Goal: Check status: Check status

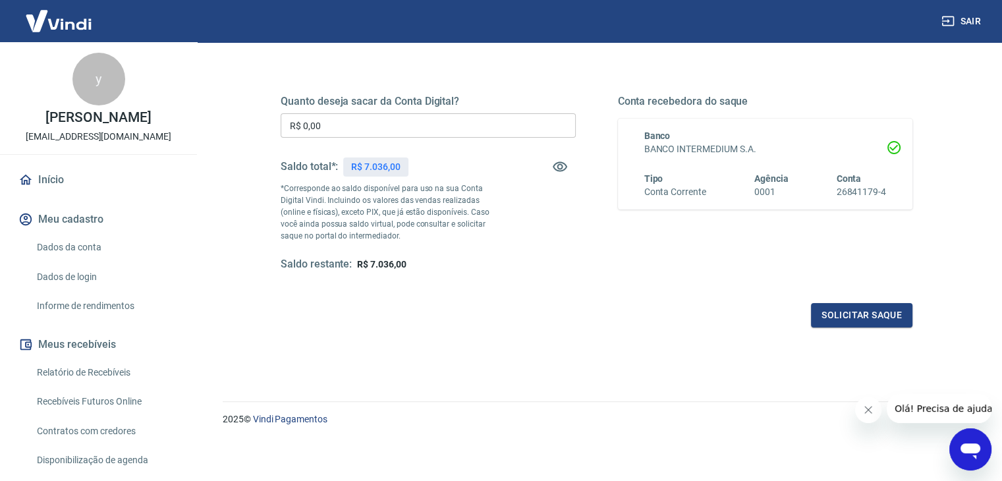
scroll to position [132, 0]
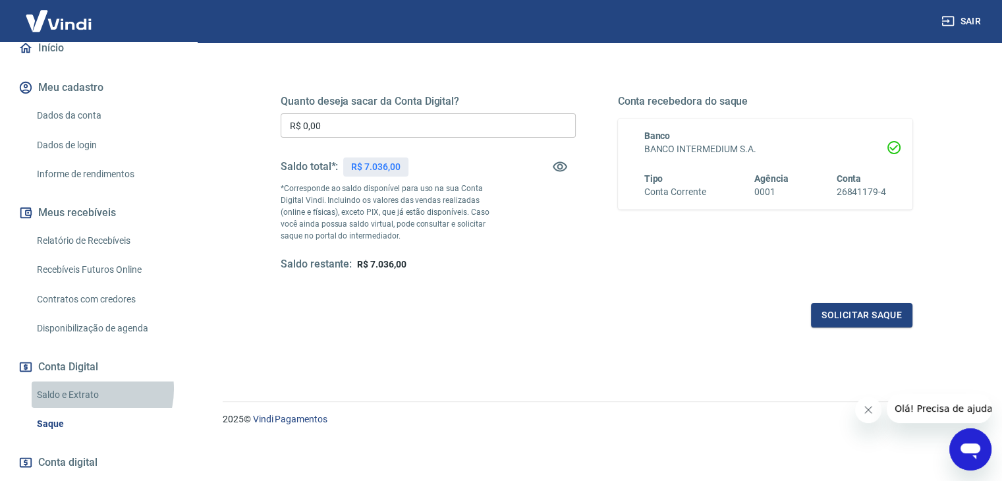
click at [86, 389] on link "Saldo e Extrato" at bounding box center [106, 394] width 149 height 27
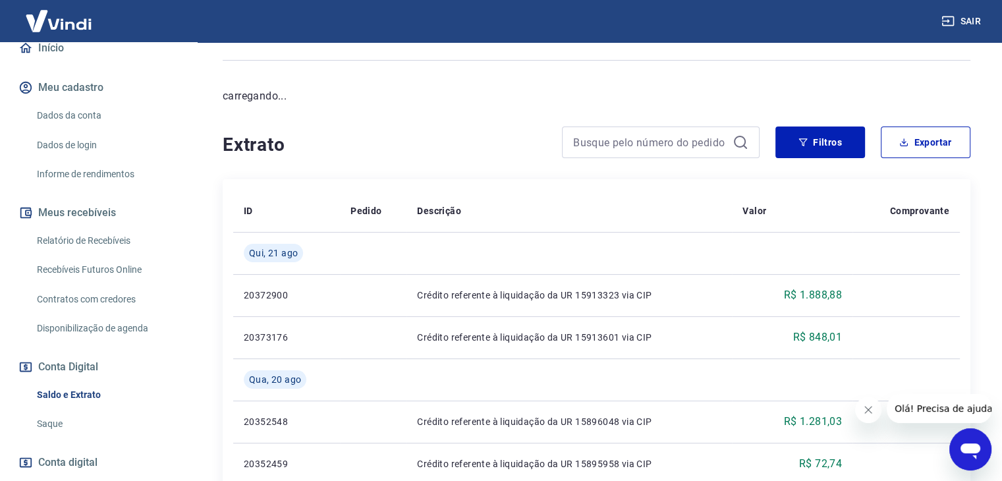
scroll to position [132, 0]
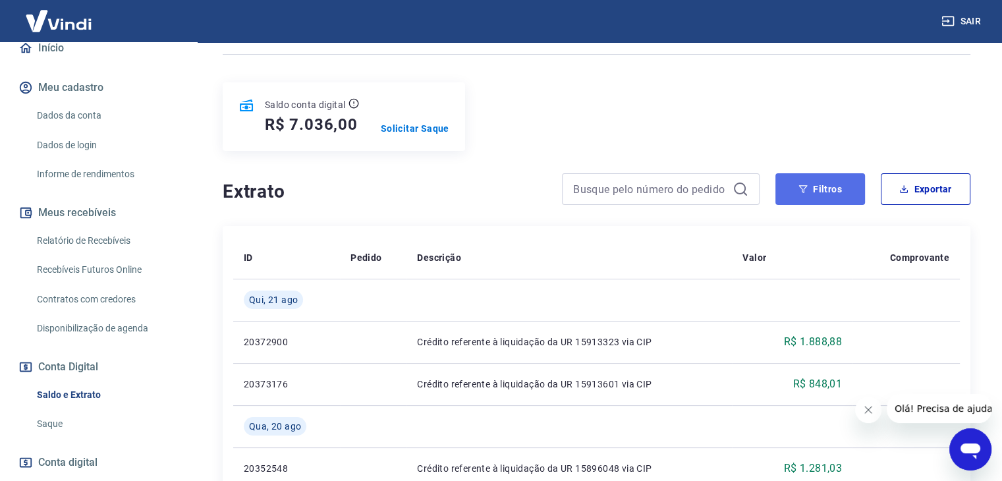
click at [815, 178] on button "Filtros" at bounding box center [820, 189] width 90 height 32
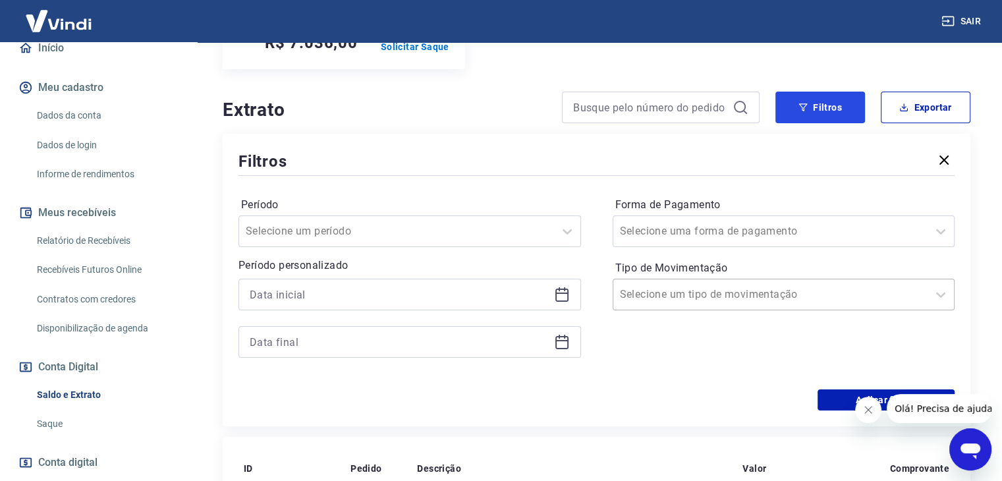
scroll to position [263, 0]
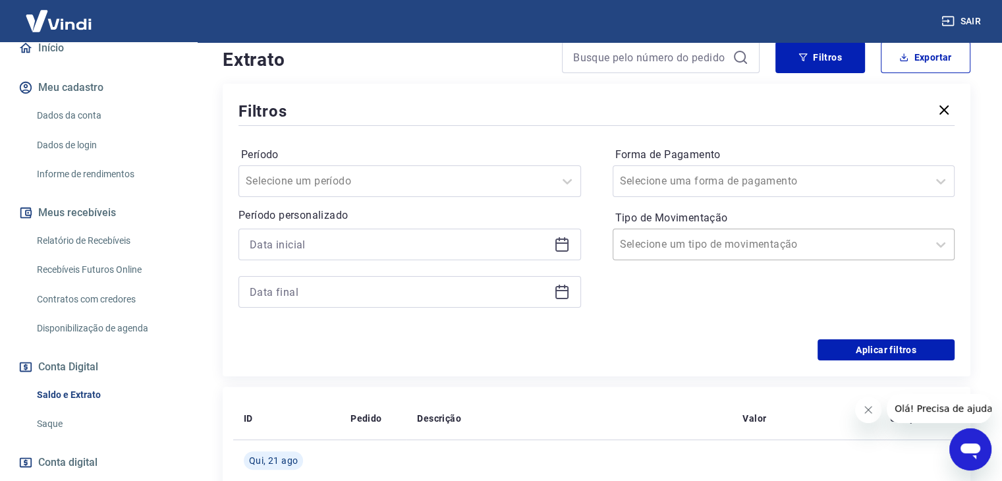
click at [718, 251] on input "Tipo de Movimentação" at bounding box center [686, 244] width 133 height 16
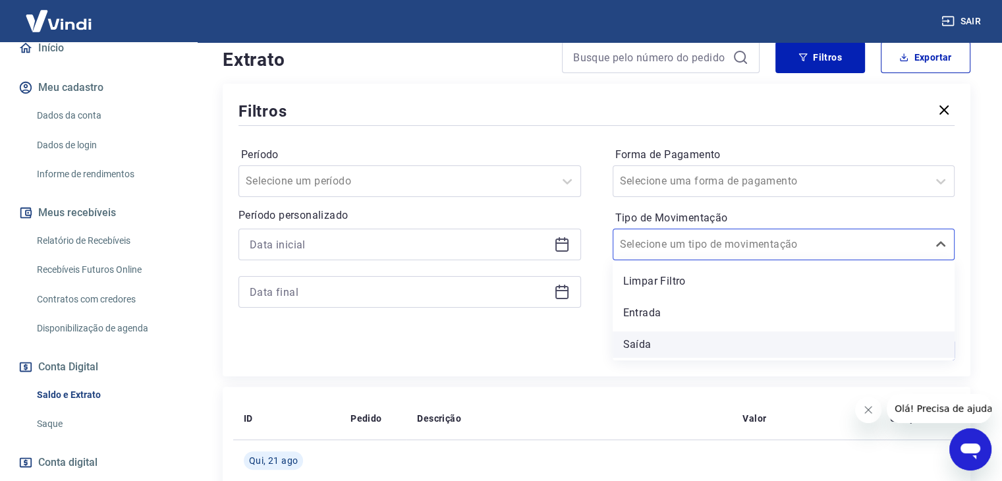
click at [678, 333] on div "Saída" at bounding box center [783, 344] width 342 height 26
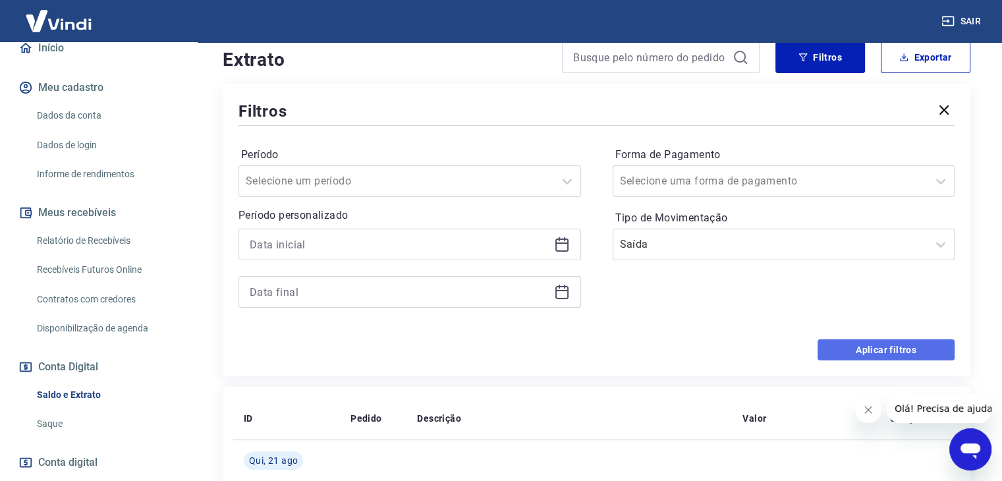
click at [866, 354] on button "Aplicar filtros" at bounding box center [885, 349] width 137 height 21
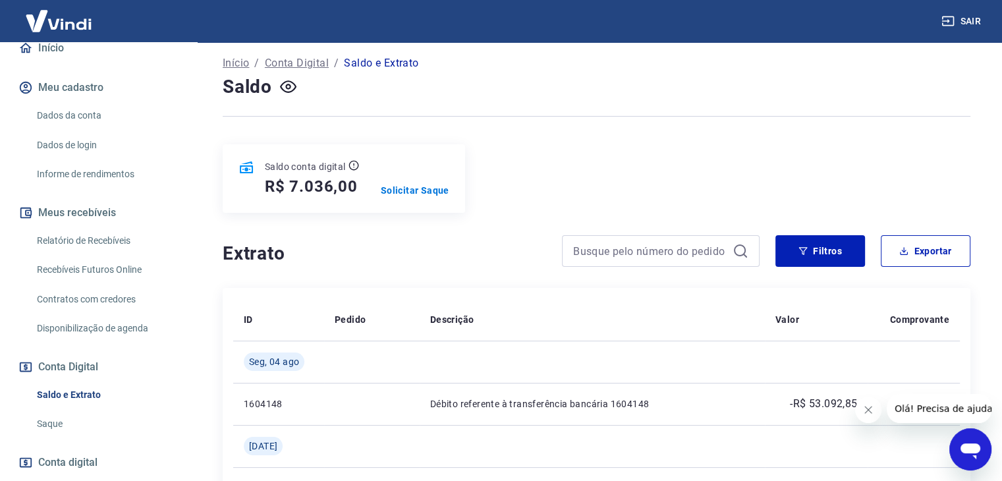
scroll to position [66, 0]
